Goal: Find specific page/section: Find specific page/section

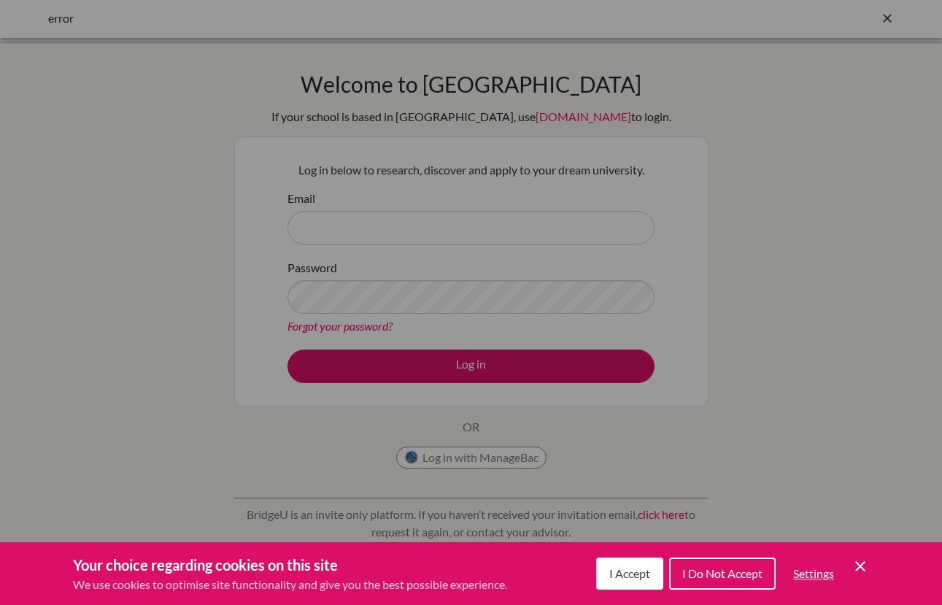
scroll to position [2, 0]
type input "audirac.mylene@lfm.edu.mx"
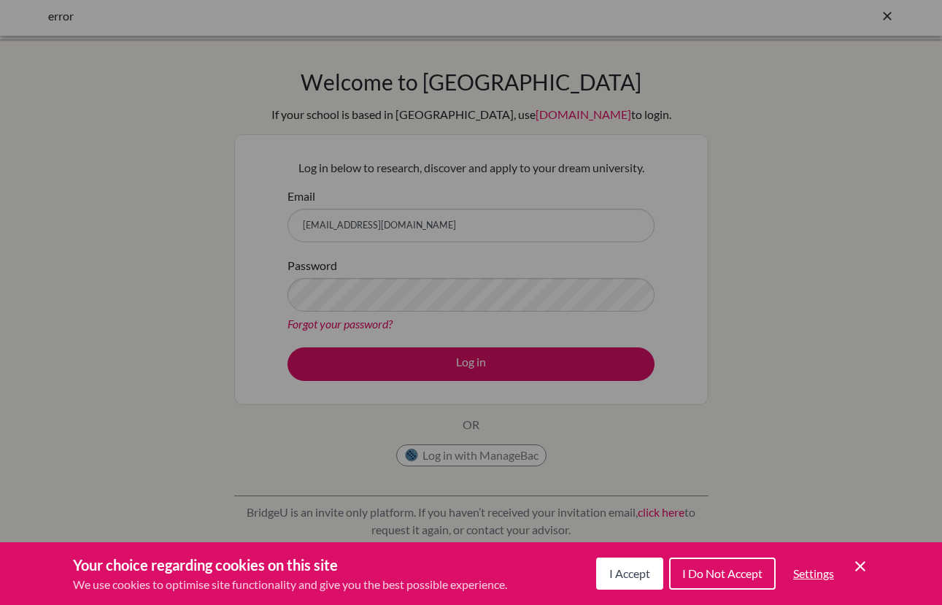
scroll to position [1, 0]
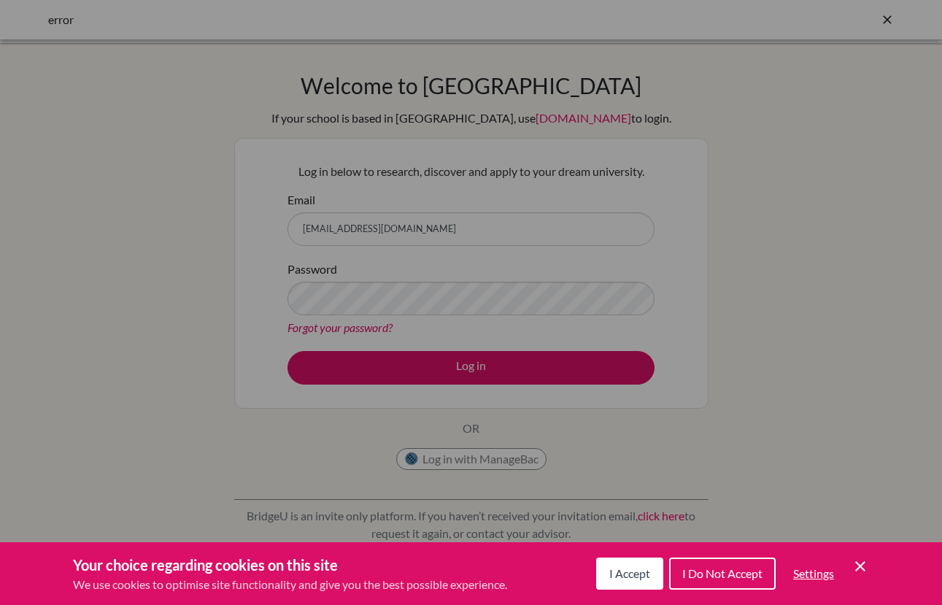
click at [474, 363] on div "Cookie Preferences" at bounding box center [471, 302] width 942 height 605
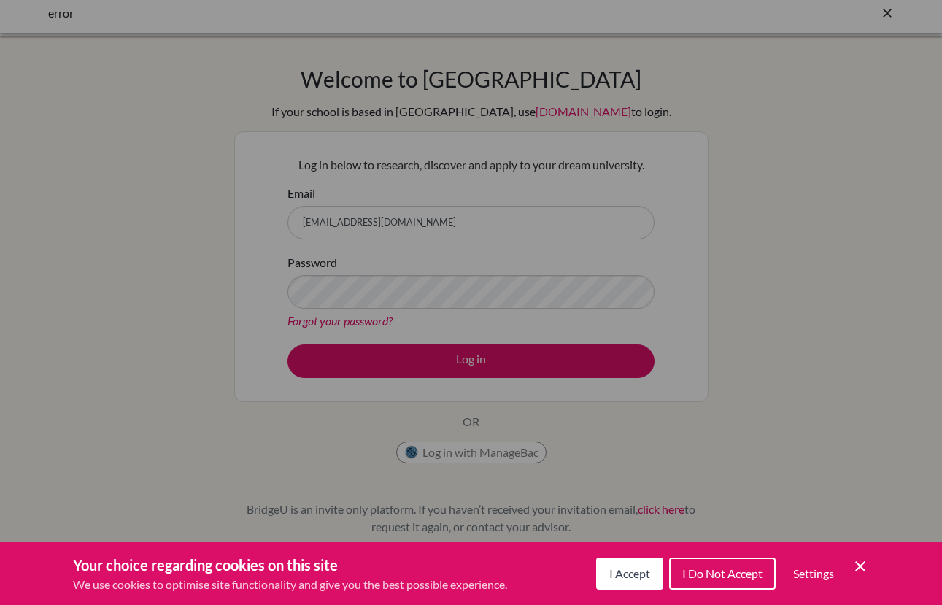
scroll to position [9, 0]
click at [474, 366] on div "Cookie Preferences" at bounding box center [471, 302] width 942 height 605
click at [633, 574] on span "I Accept" at bounding box center [629, 573] width 41 height 14
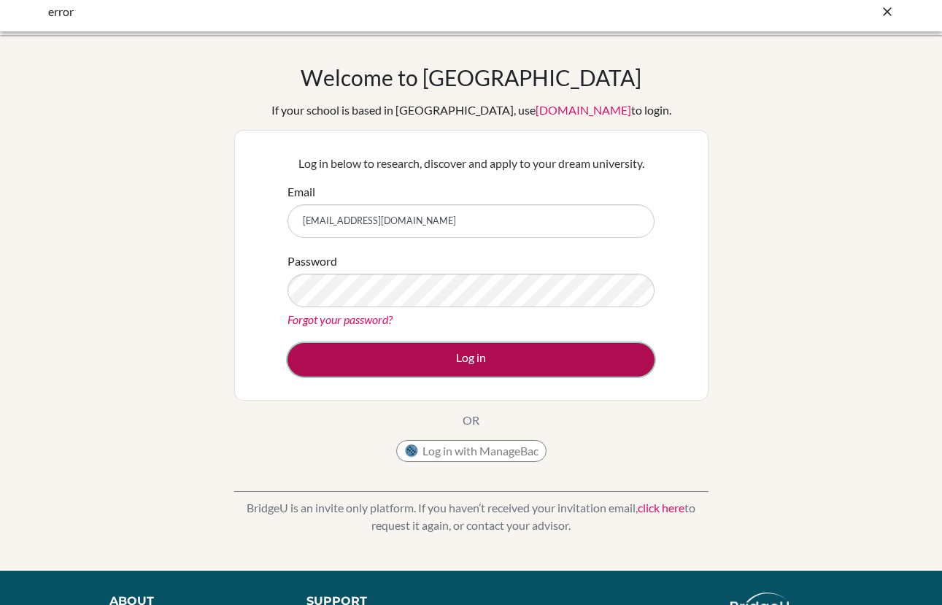
scroll to position [9, 0]
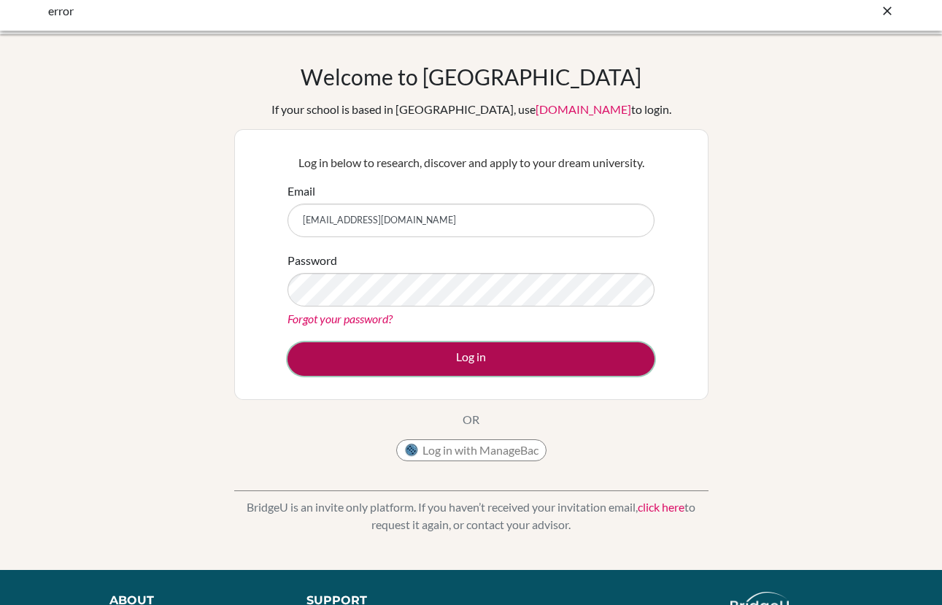
click at [473, 360] on button "Log in" at bounding box center [471, 359] width 367 height 34
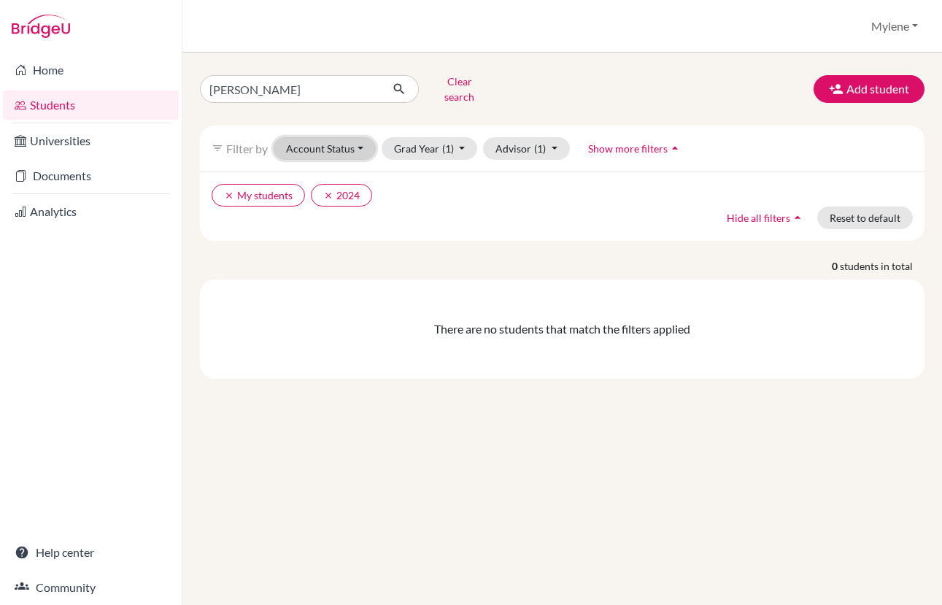
click at [361, 139] on button "Account Status" at bounding box center [325, 148] width 102 height 23
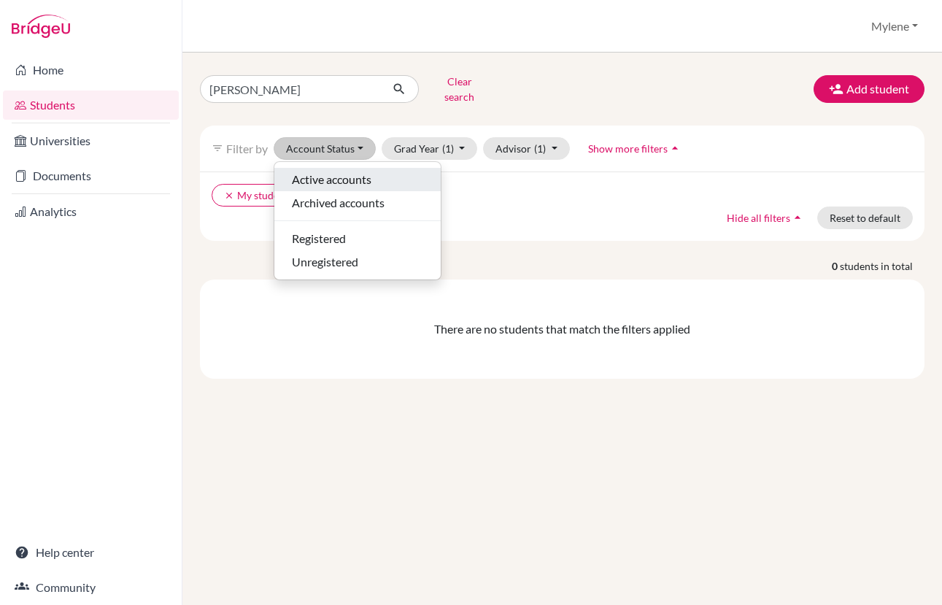
click at [360, 171] on span "Active accounts" at bounding box center [332, 180] width 80 height 18
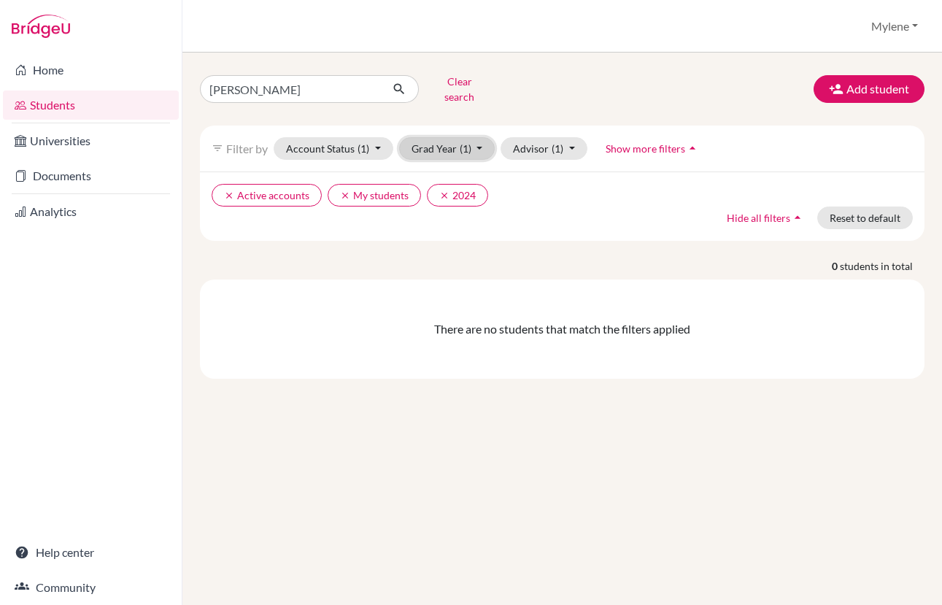
click at [482, 137] on button "Grad Year (1)" at bounding box center [447, 148] width 96 height 23
click at [464, 194] on div "2026" at bounding box center [442, 203] width 51 height 18
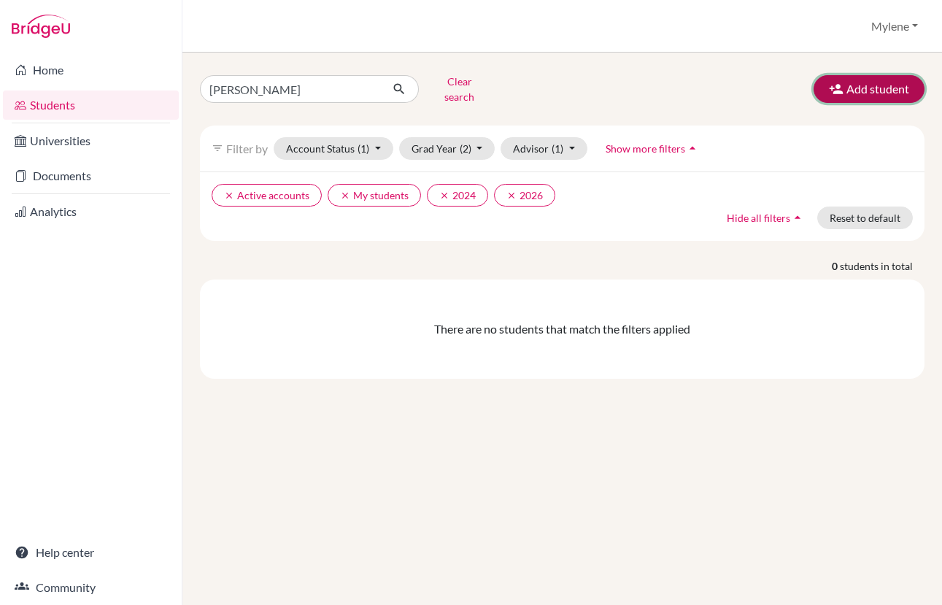
click at [863, 83] on button "Add student" at bounding box center [869, 89] width 111 height 28
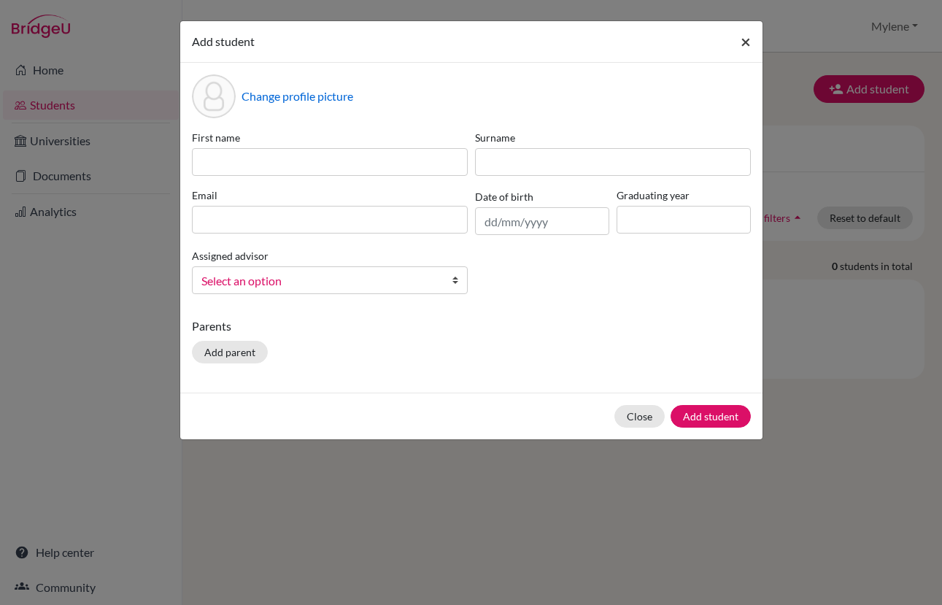
click at [746, 45] on span "×" at bounding box center [746, 41] width 10 height 21
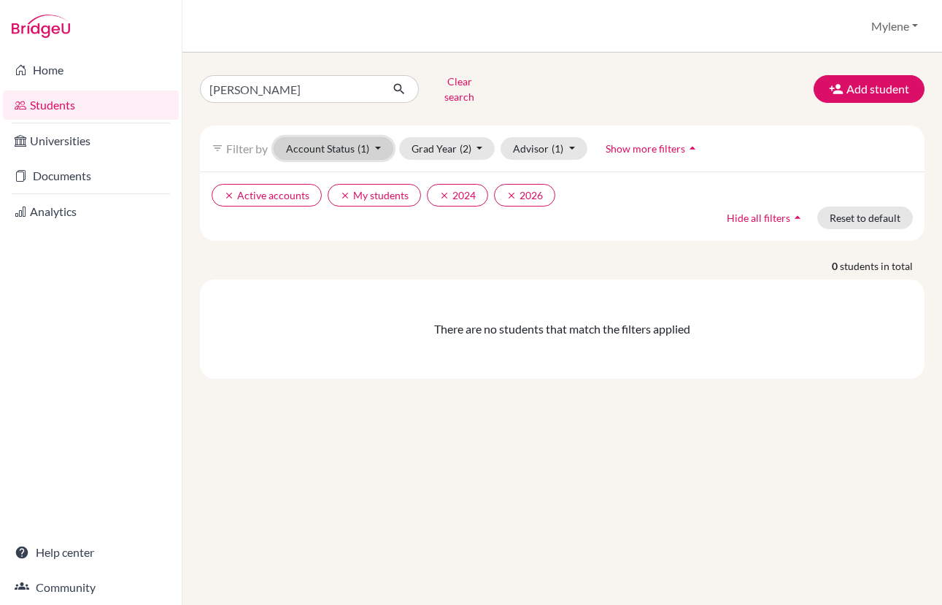
click at [379, 137] on button "Account Status (1)" at bounding box center [334, 148] width 120 height 23
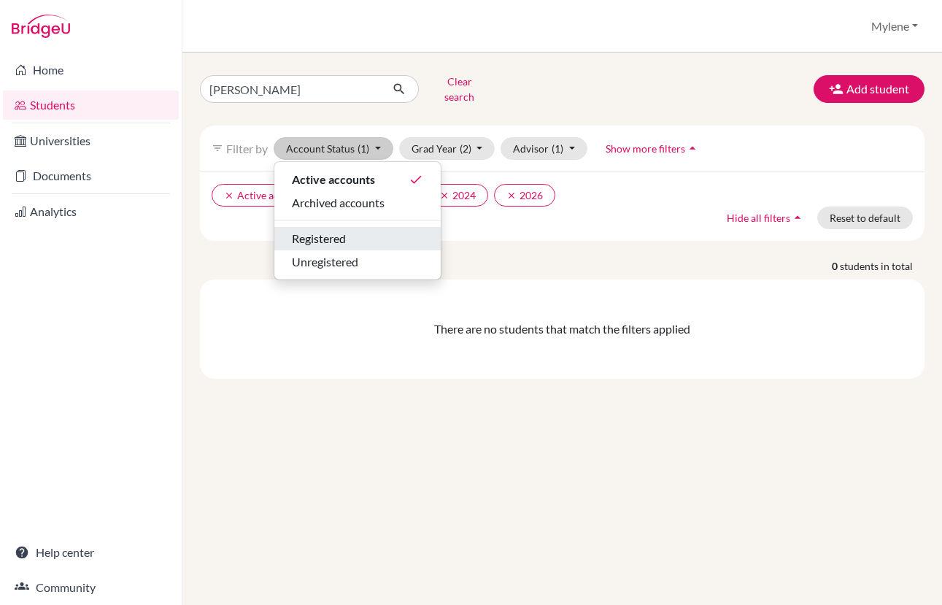
click at [330, 230] on span "Registered" at bounding box center [319, 239] width 54 height 18
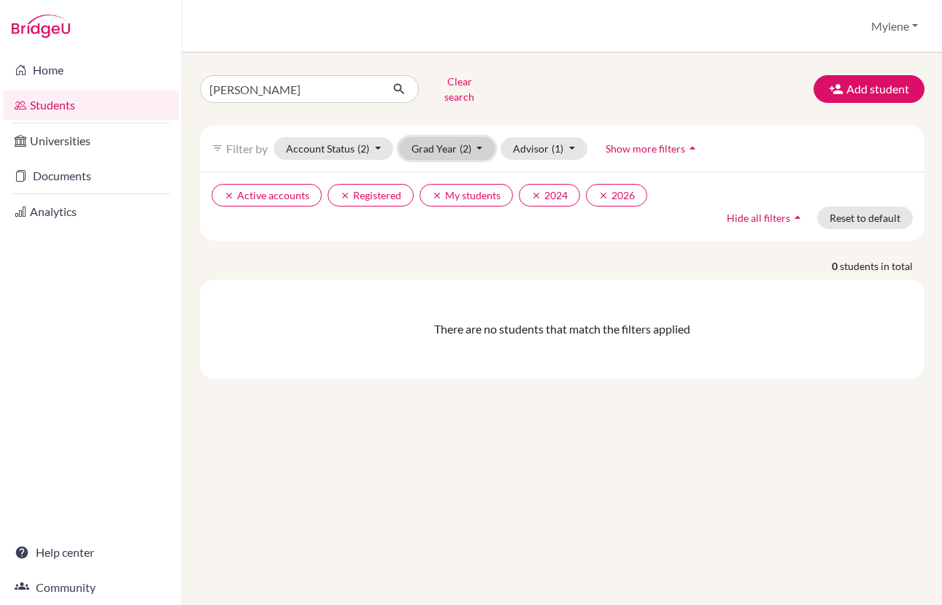
click at [486, 137] on button "Grad Year (2)" at bounding box center [447, 148] width 96 height 23
click at [466, 196] on icon "done" at bounding box center [461, 203] width 15 height 15
click at [477, 139] on button "Grad Year (1)" at bounding box center [447, 148] width 96 height 23
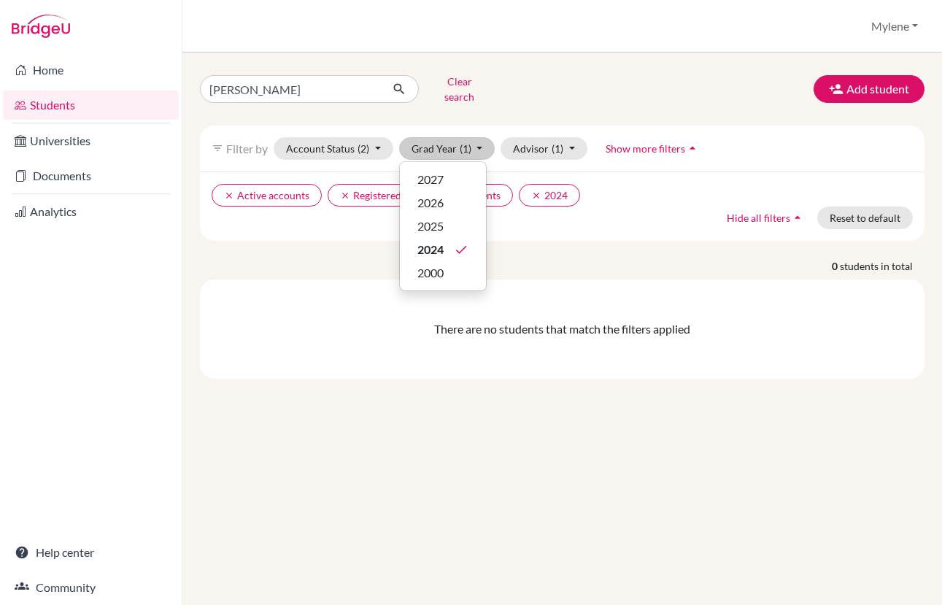
click at [590, 204] on div "clear Active accounts clear Registered clear My students clear 2024 Hide all fi…" at bounding box center [562, 205] width 725 height 69
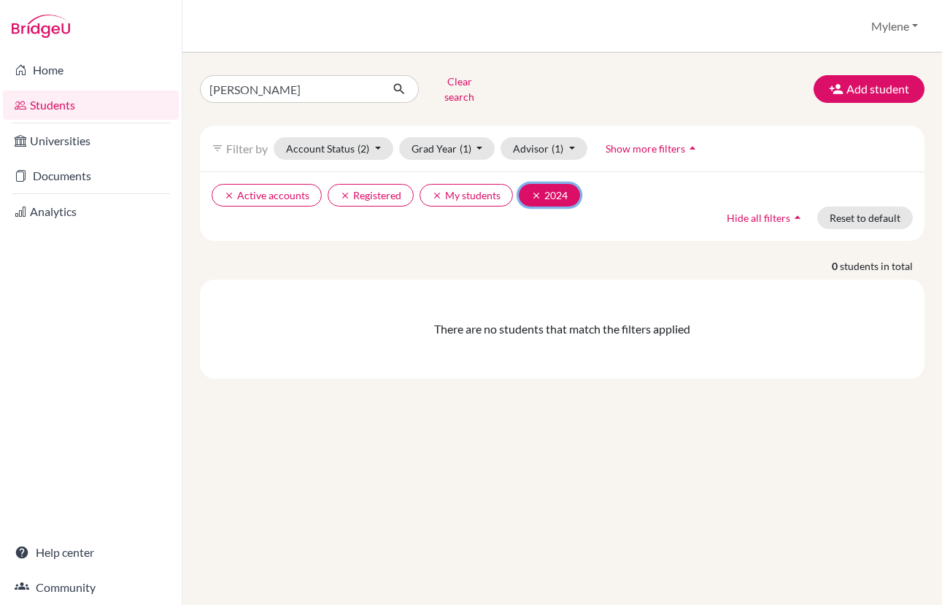
click at [534, 190] on icon "clear" at bounding box center [536, 195] width 10 height 10
click at [433, 190] on icon "clear" at bounding box center [437, 195] width 10 height 10
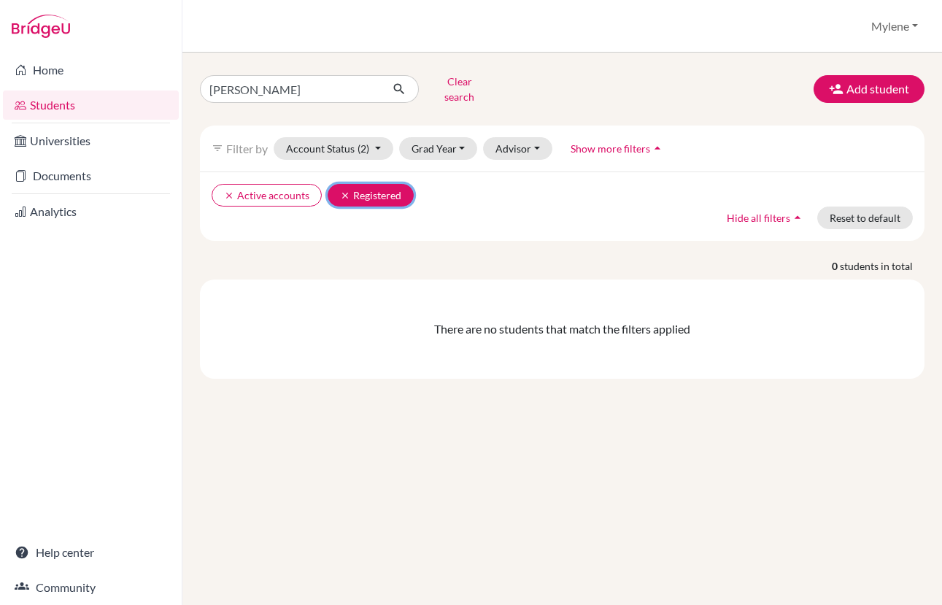
click at [348, 184] on button "clear Registered" at bounding box center [371, 195] width 86 height 23
click at [227, 190] on icon "clear" at bounding box center [229, 195] width 10 height 10
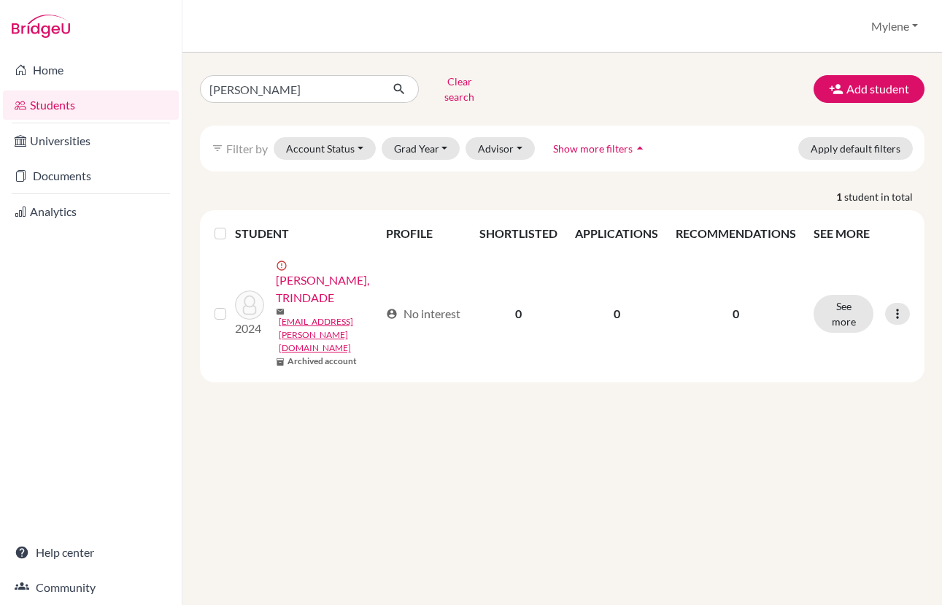
click at [217, 142] on icon "filter_list" at bounding box center [218, 148] width 12 height 12
click at [518, 137] on button "Advisor" at bounding box center [500, 148] width 69 height 23
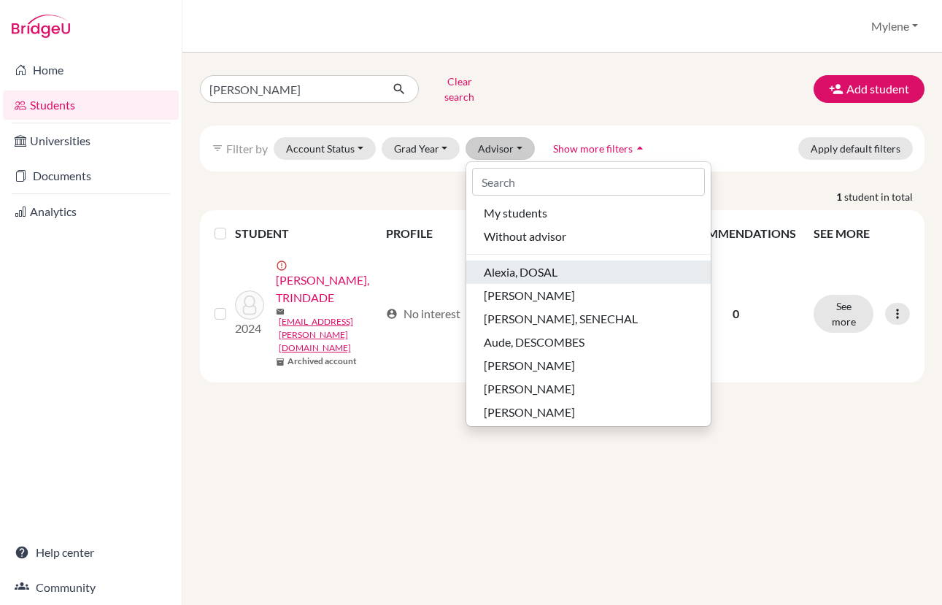
click at [534, 263] on span "Alexia, DOSAL" at bounding box center [521, 272] width 74 height 18
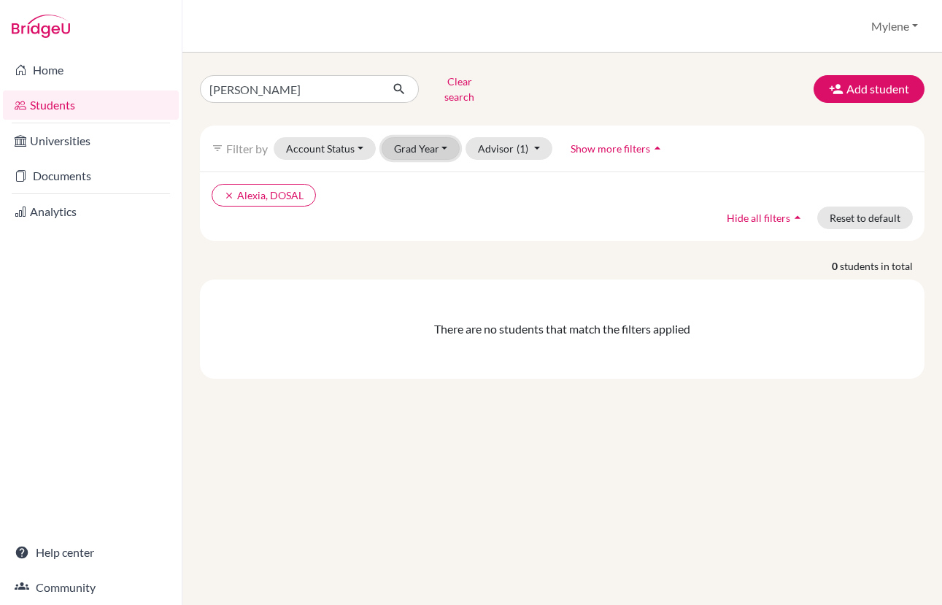
click at [443, 137] on button "Grad Year" at bounding box center [421, 148] width 79 height 23
click at [539, 137] on button "Advisor (1)" at bounding box center [509, 148] width 87 height 23
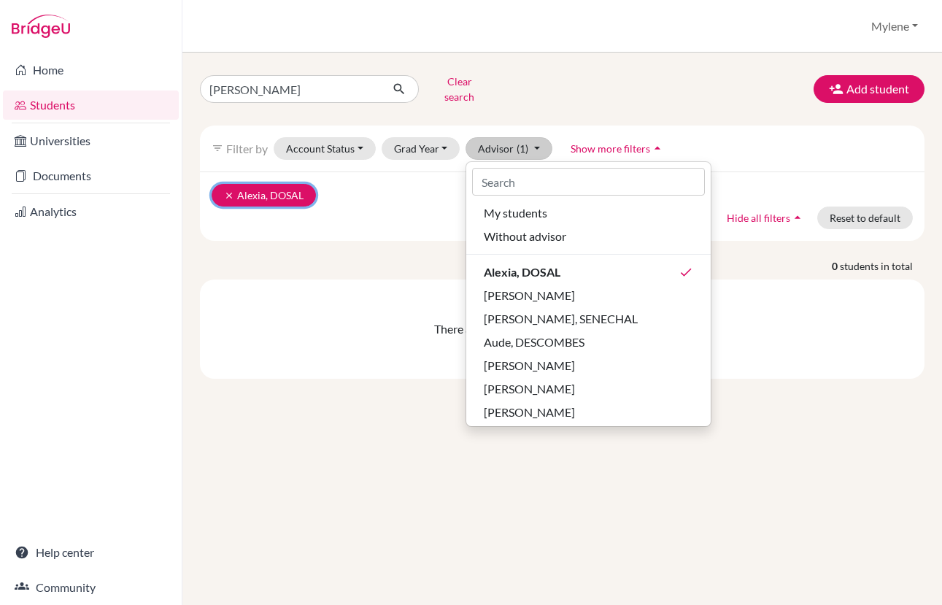
click at [226, 190] on icon "clear" at bounding box center [229, 195] width 10 height 10
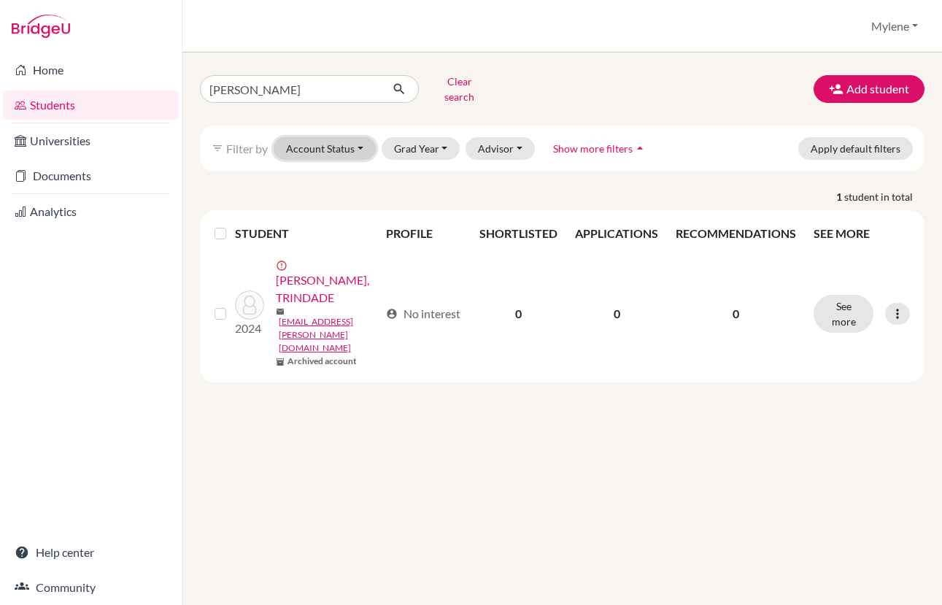
click at [362, 137] on button "Account Status" at bounding box center [325, 148] width 102 height 23
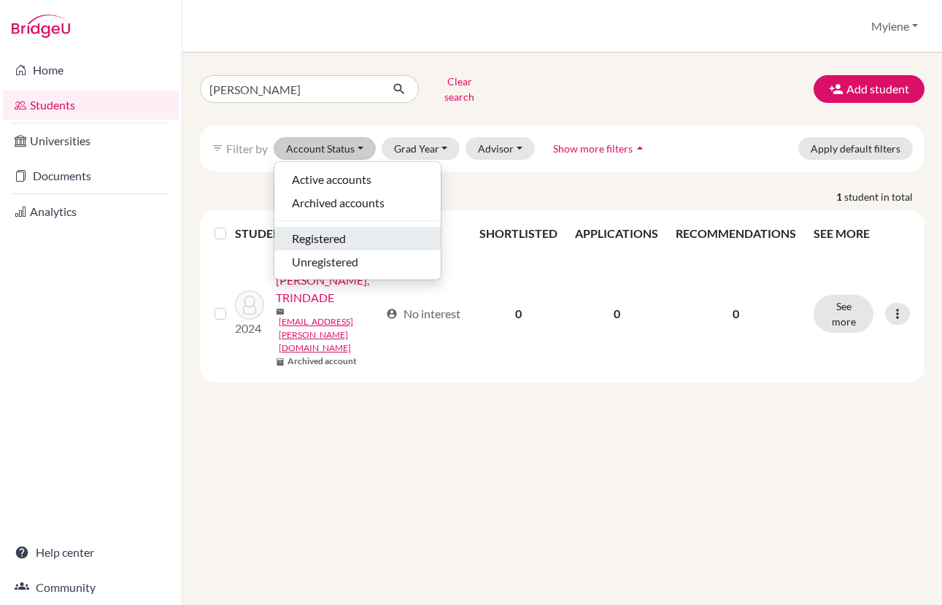
click at [340, 230] on span "Registered" at bounding box center [319, 239] width 54 height 18
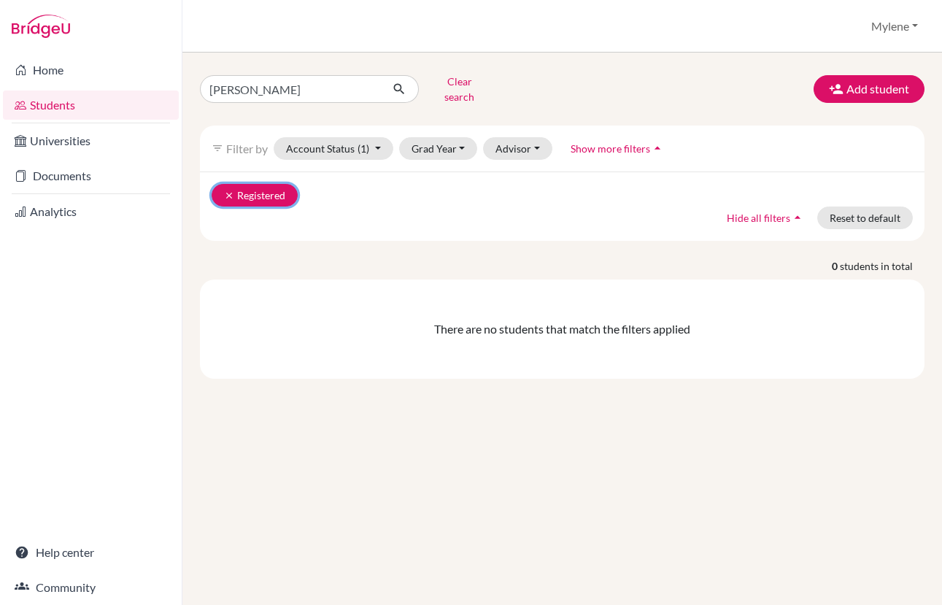
click at [231, 190] on icon "clear" at bounding box center [229, 195] width 10 height 10
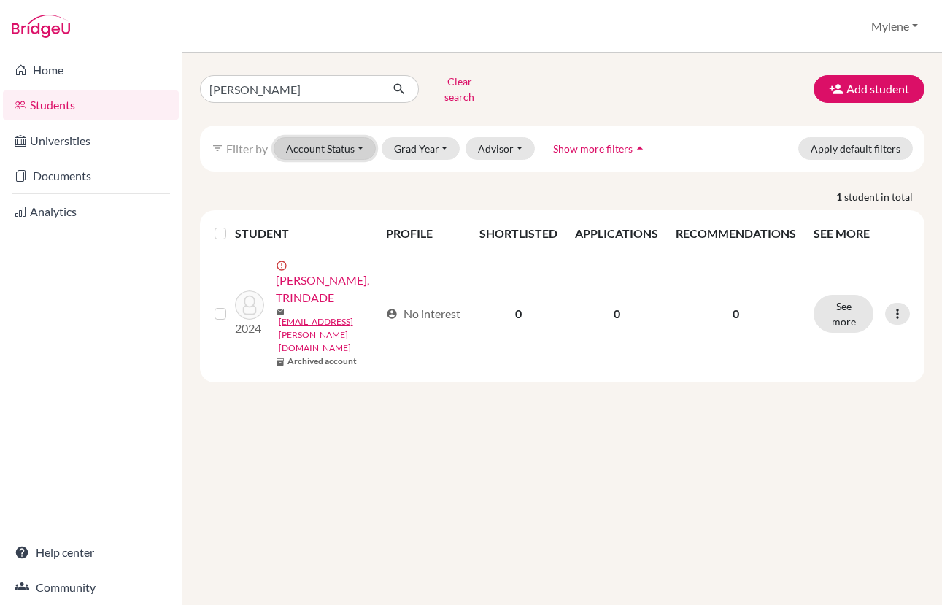
click at [360, 137] on button "Account Status" at bounding box center [325, 148] width 102 height 23
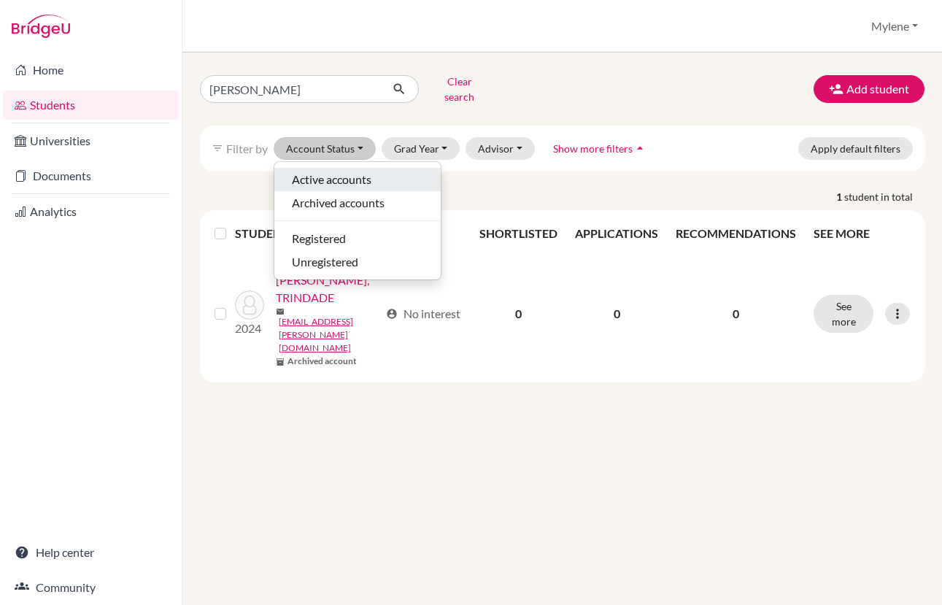
click at [364, 171] on span "Active accounts" at bounding box center [332, 180] width 80 height 18
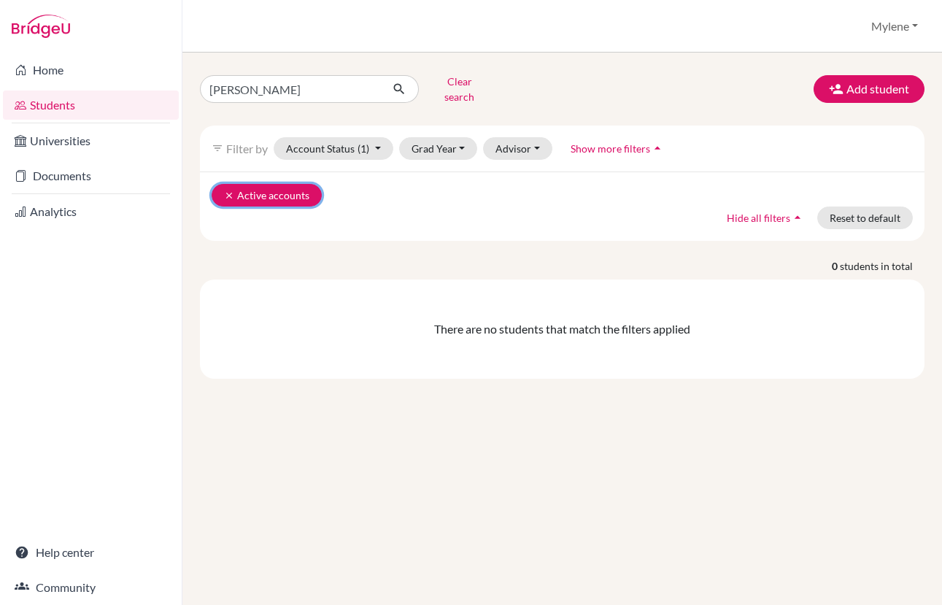
click at [229, 190] on icon "clear" at bounding box center [229, 195] width 10 height 10
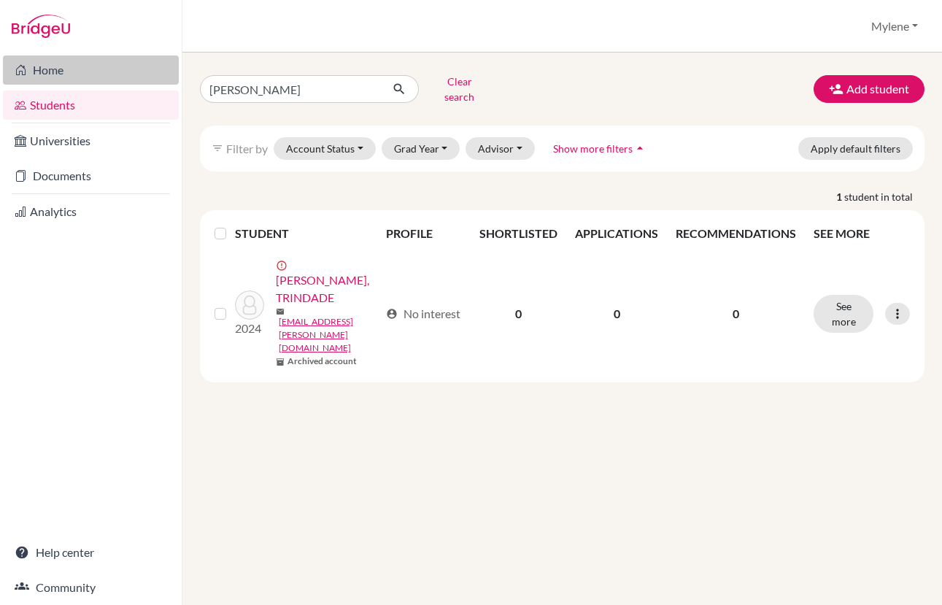
click at [47, 69] on link "Home" at bounding box center [91, 69] width 176 height 29
